Goal: Navigation & Orientation: Find specific page/section

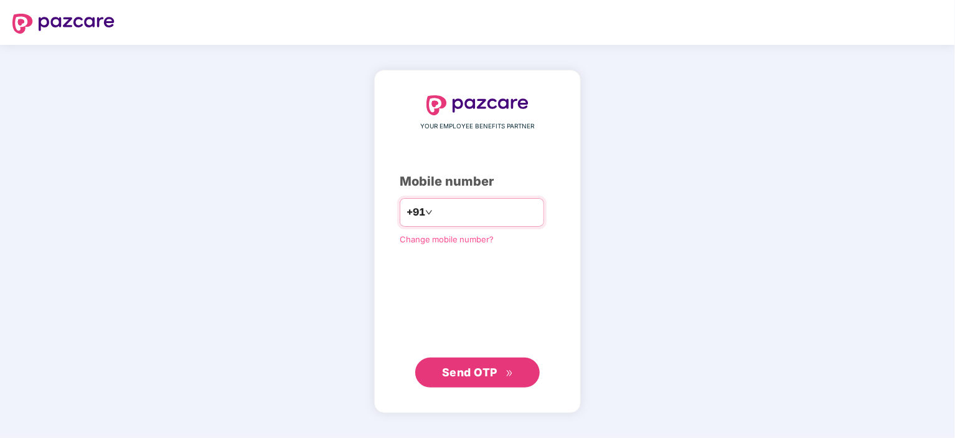
drag, startPoint x: 453, startPoint y: 212, endPoint x: 453, endPoint y: 229, distance: 16.2
click at [453, 212] on input "number" at bounding box center [486, 212] width 102 height 20
type input "**********"
click at [489, 371] on span "Send OTP" at bounding box center [469, 371] width 55 height 13
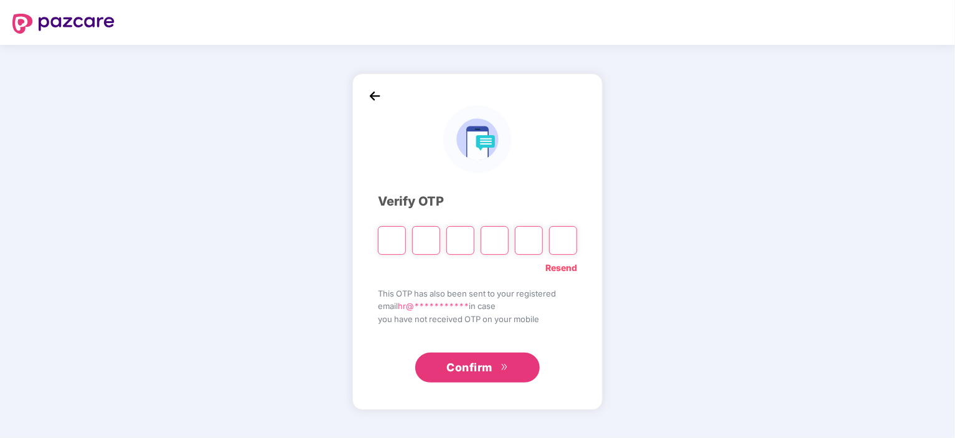
type input "*"
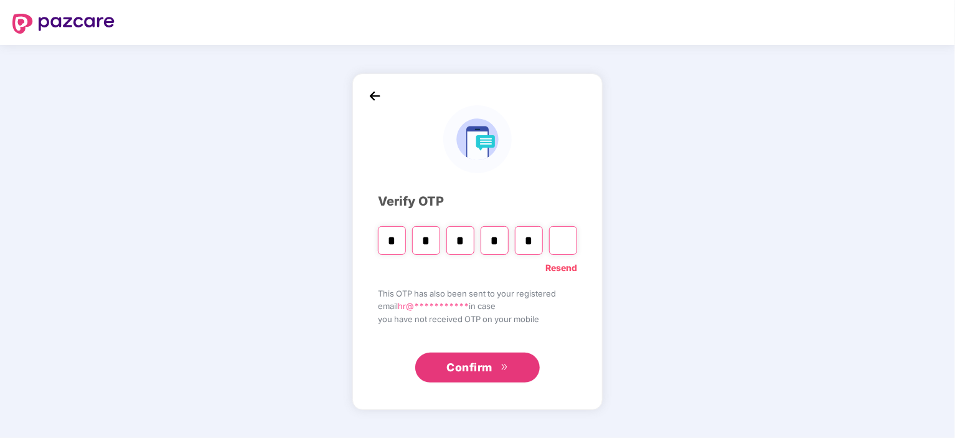
type input "*"
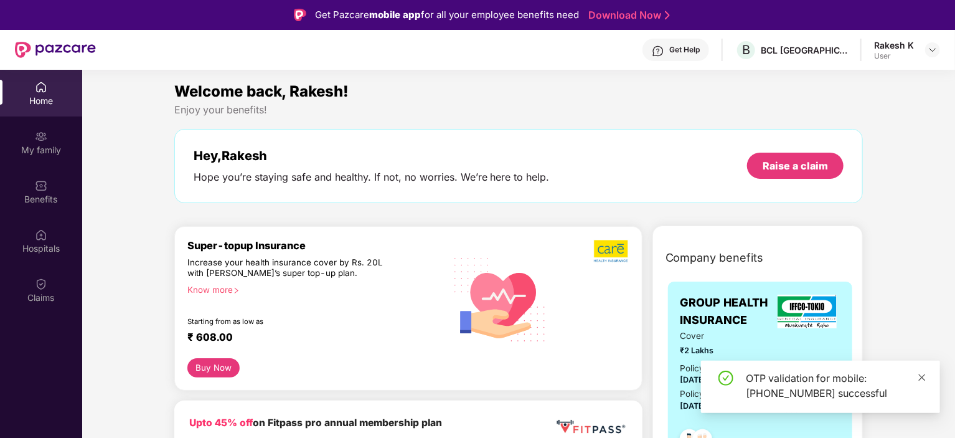
click at [922, 376] on icon "close" at bounding box center [922, 377] width 9 height 9
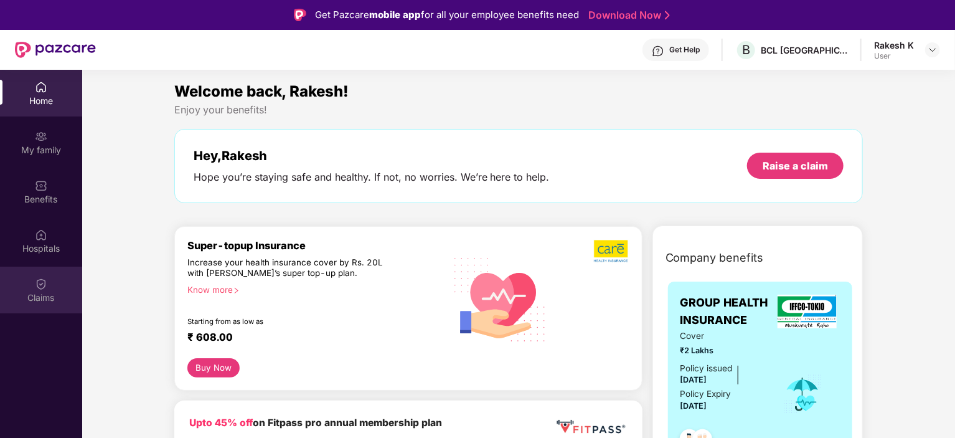
click at [50, 282] on div "Claims" at bounding box center [41, 290] width 82 height 47
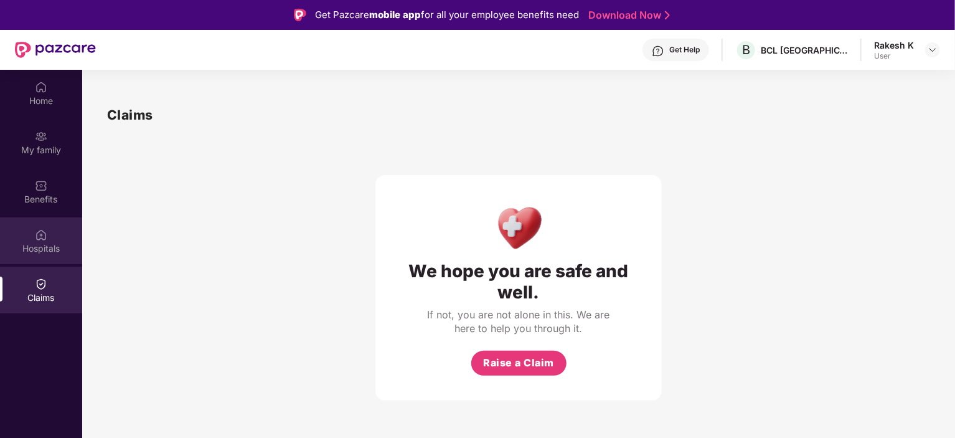
click at [42, 254] on div "Hospitals" at bounding box center [41, 240] width 82 height 47
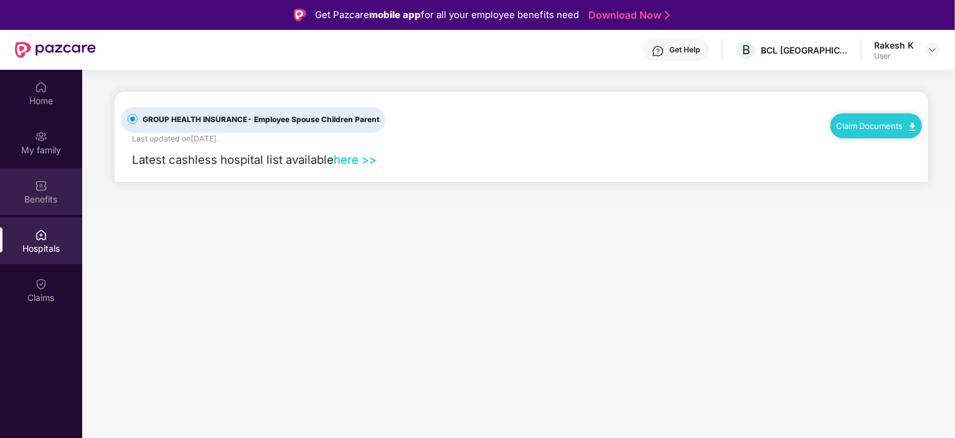
click at [34, 199] on div "Benefits" at bounding box center [41, 199] width 82 height 12
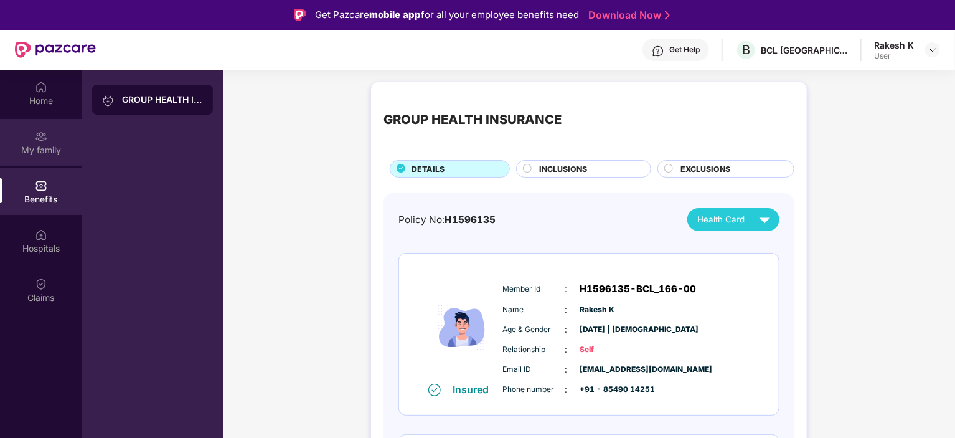
click at [40, 144] on div "My family" at bounding box center [41, 150] width 82 height 12
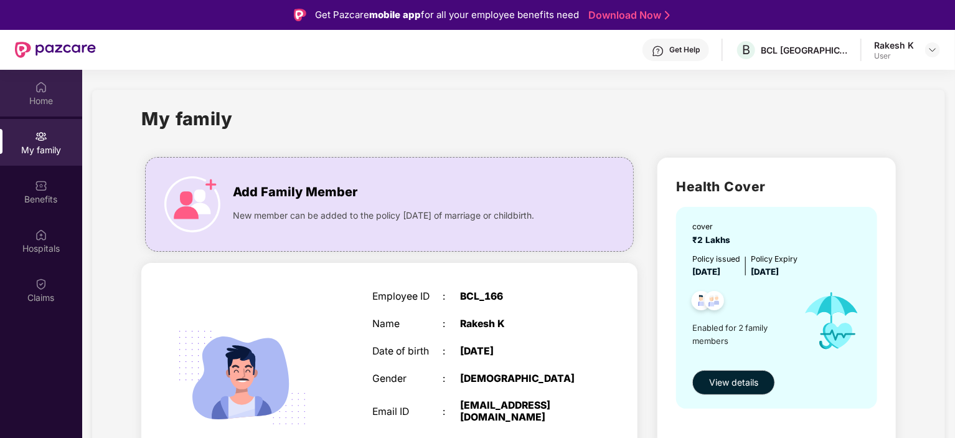
click at [52, 102] on div "Home" at bounding box center [41, 101] width 82 height 12
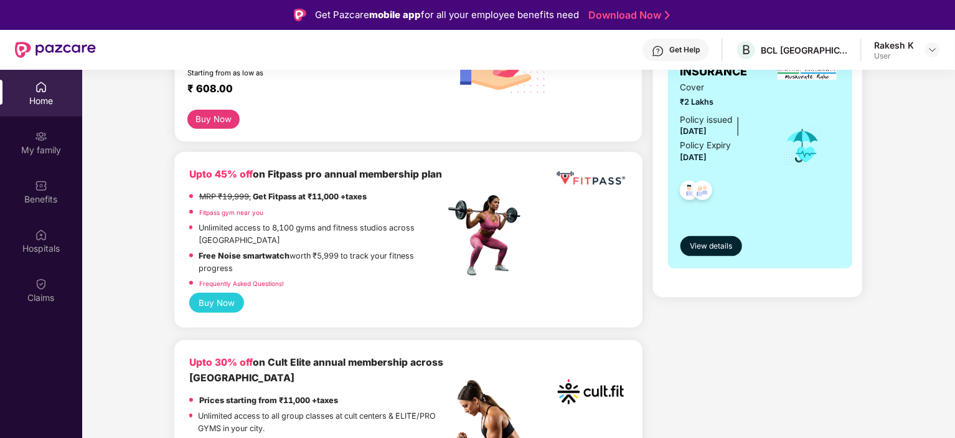
scroll to position [249, 0]
click at [720, 246] on span "View details" at bounding box center [711, 246] width 42 height 12
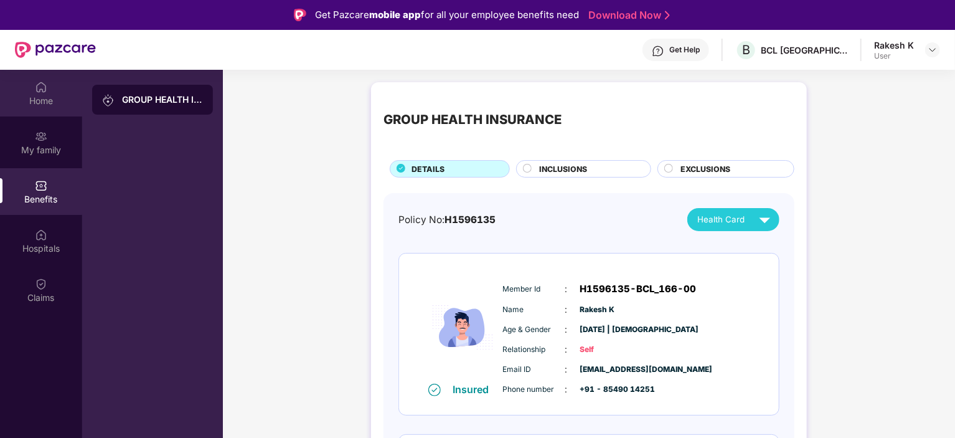
click at [57, 78] on div "Home" at bounding box center [41, 93] width 82 height 47
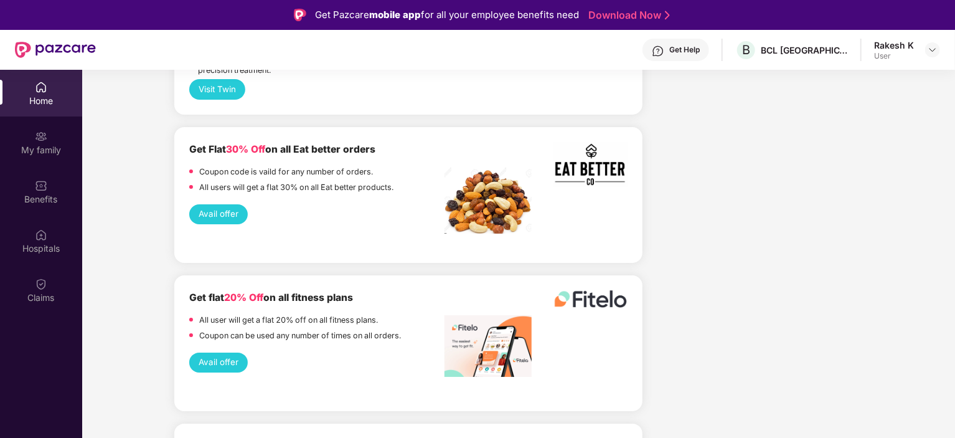
scroll to position [2366, 0]
